Goal: Task Accomplishment & Management: Manage account settings

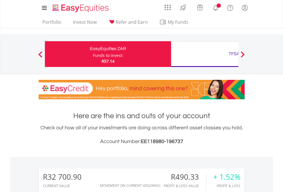
scroll to position [55, 90]
click at [93, 54] on div "Funds to invest:" at bounding box center [108, 56] width 30 height 6
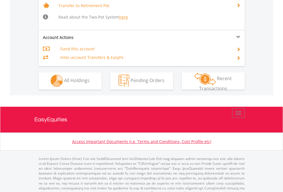
scroll to position [569, 0]
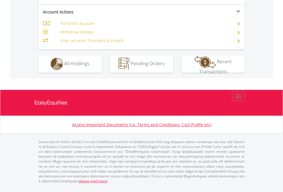
scroll to position [535, 0]
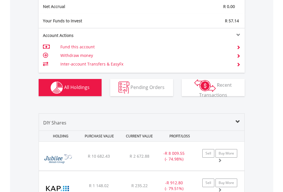
scroll to position [648, 0]
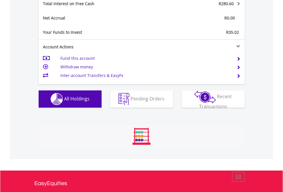
scroll to position [660, 0]
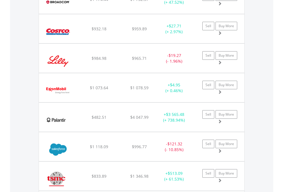
scroll to position [55, 90]
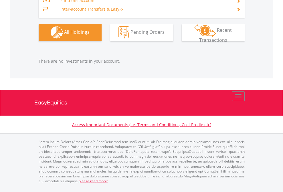
scroll to position [55, 90]
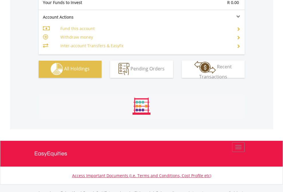
scroll to position [567, 0]
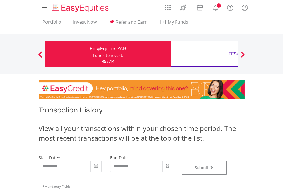
type input "**********"
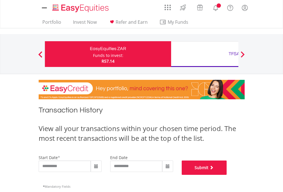
click at [227, 175] on button "Submit" at bounding box center [204, 168] width 45 height 14
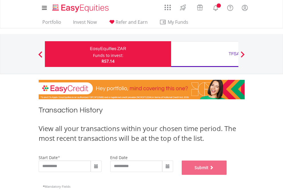
scroll to position [232, 0]
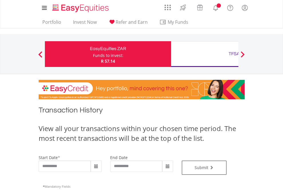
click at [205, 54] on div "TFSA" at bounding box center [234, 54] width 119 height 8
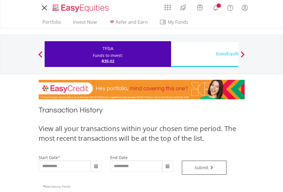
type input "**********"
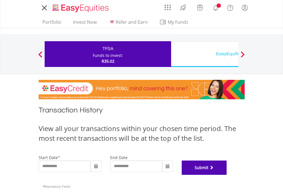
click at [227, 175] on button "Submit" at bounding box center [204, 168] width 45 height 14
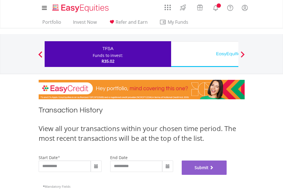
scroll to position [232, 0]
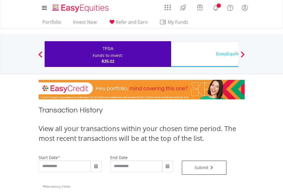
click at [205, 54] on div "EasyEquities USD" at bounding box center [234, 54] width 119 height 8
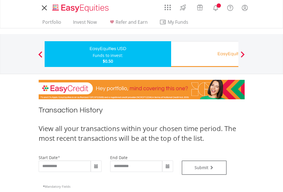
type input "**********"
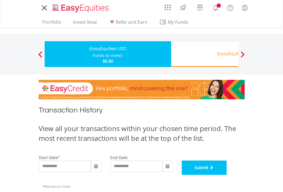
click at [227, 175] on button "Submit" at bounding box center [204, 168] width 45 height 14
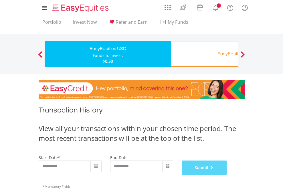
scroll to position [232, 0]
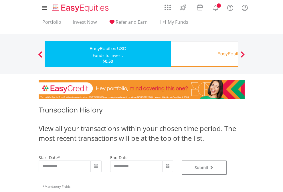
click at [205, 54] on div "EasyEquities RA" at bounding box center [234, 54] width 119 height 8
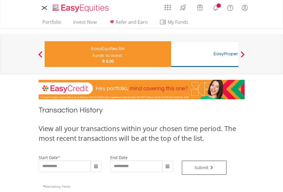
type input "**********"
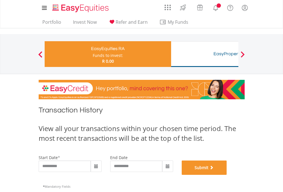
click at [227, 175] on button "Submit" at bounding box center [204, 168] width 45 height 14
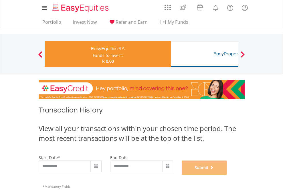
scroll to position [232, 0]
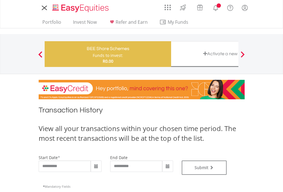
type input "**********"
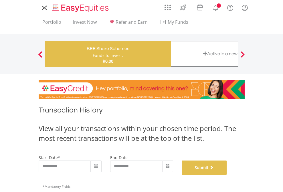
click at [227, 175] on button "Submit" at bounding box center [204, 168] width 45 height 14
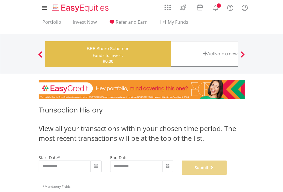
scroll to position [232, 0]
